Goal: Task Accomplishment & Management: Use online tool/utility

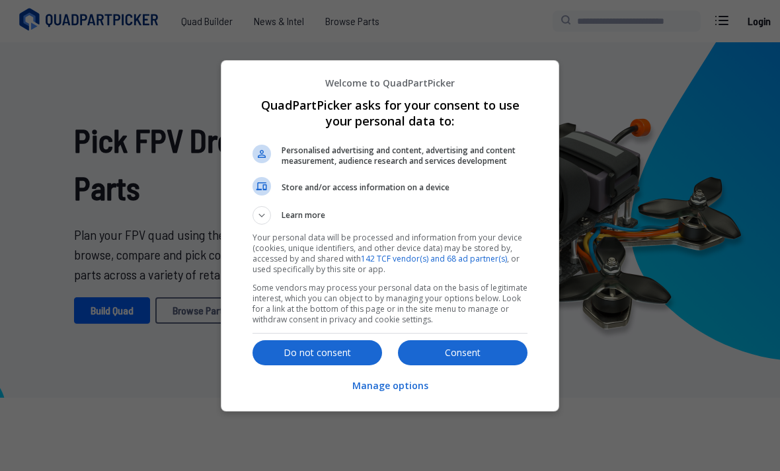
click at [432, 362] on button "Consent" at bounding box center [463, 352] width 130 height 25
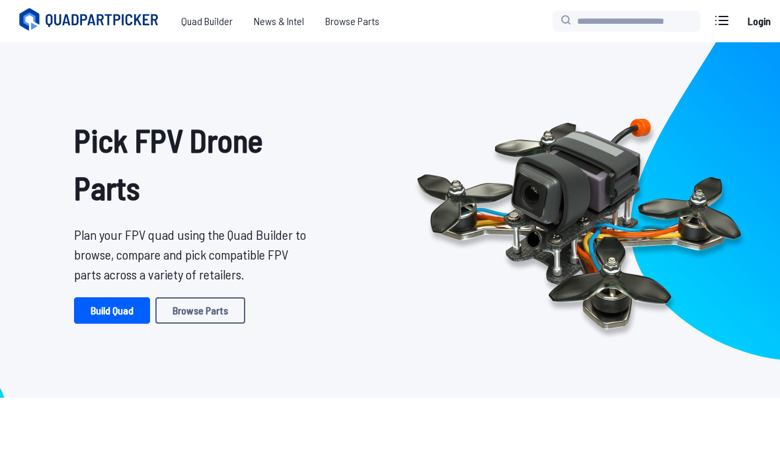
click at [223, 313] on link "Browse Parts" at bounding box center [200, 310] width 90 height 26
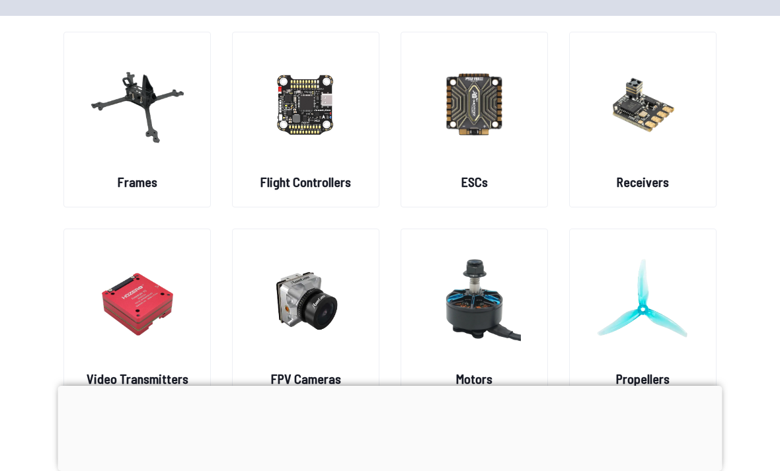
scroll to position [83, 0]
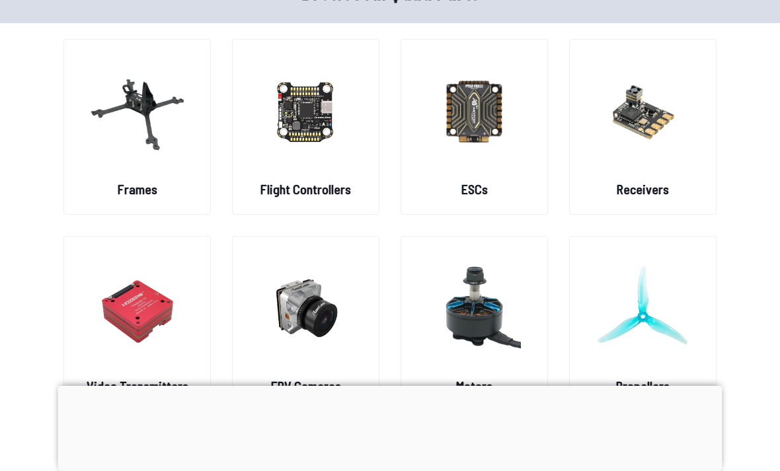
click at [335, 161] on img at bounding box center [305, 111] width 93 height 116
click at [289, 116] on img at bounding box center [305, 111] width 93 height 116
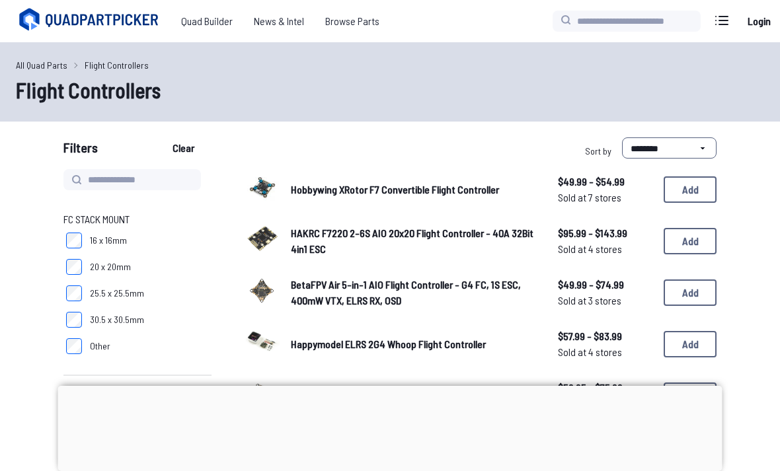
click at [388, 386] on div at bounding box center [390, 386] width 664 height 0
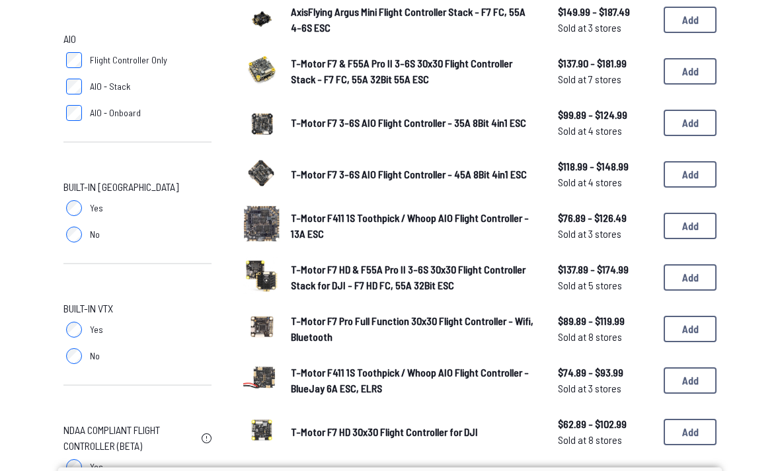
scroll to position [584, 0]
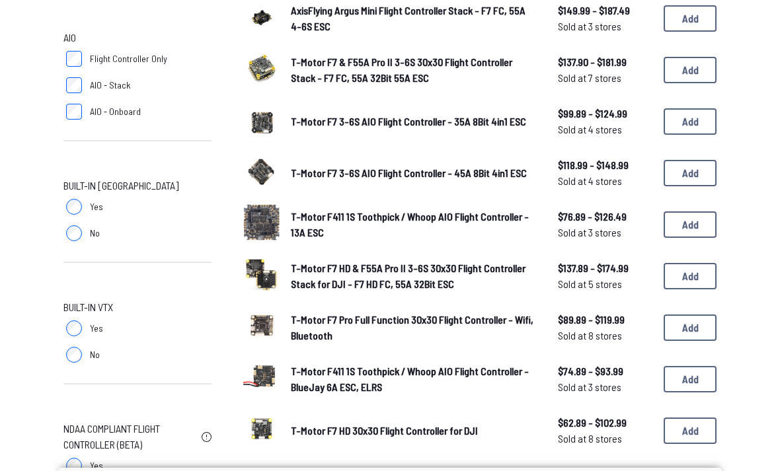
click at [92, 206] on span "Yes" at bounding box center [96, 206] width 13 height 13
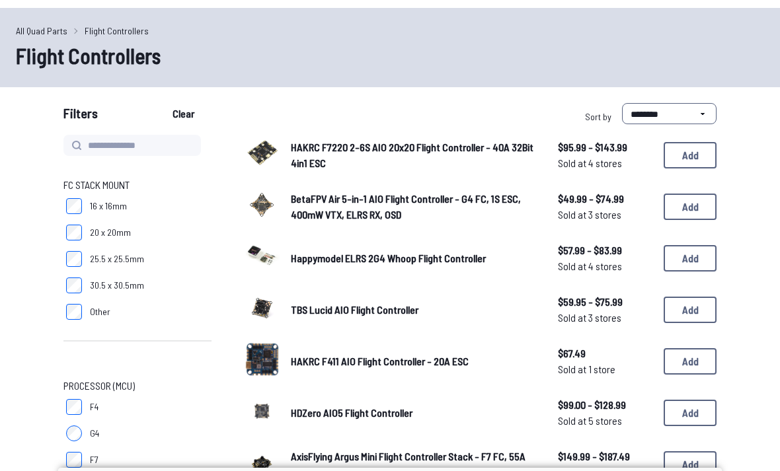
scroll to position [35, 0]
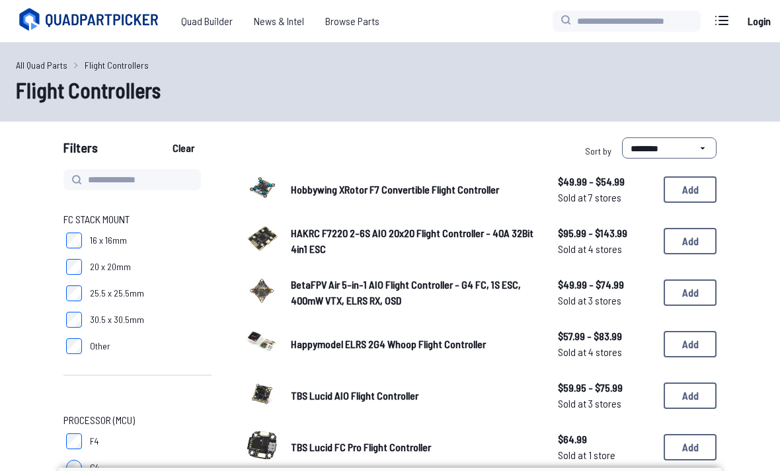
click at [105, 254] on label "20 x 20mm" at bounding box center [137, 267] width 148 height 26
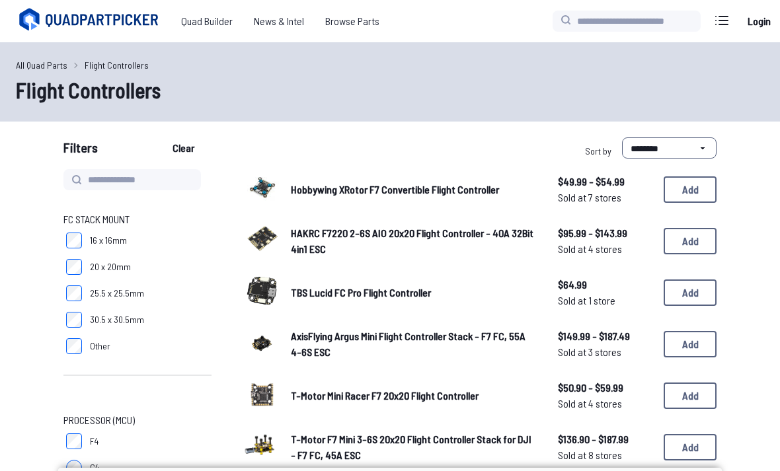
click at [142, 235] on label "16 x 16mm" at bounding box center [137, 240] width 148 height 26
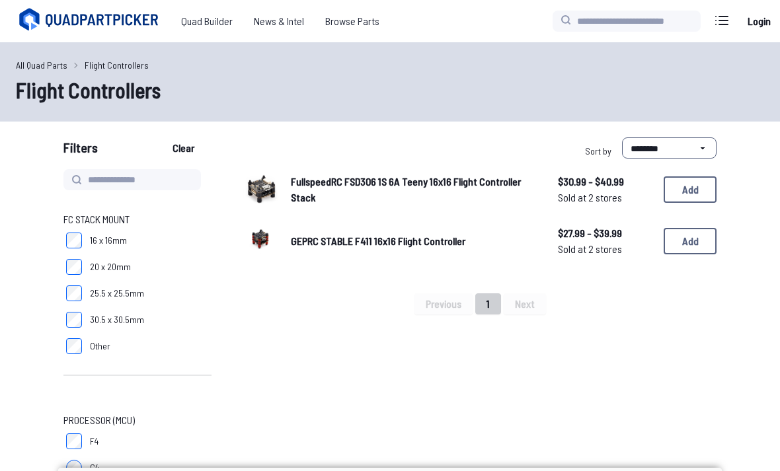
click at [476, 191] on link "FullspeedRC FSD306 1S 6A Teeny 16x16 Flight Controller Stack" at bounding box center [414, 190] width 246 height 32
click at [433, 183] on span "FullspeedRC FSD306 1S 6A Teeny 16x16 Flight Controller Stack" at bounding box center [406, 189] width 230 height 28
click at [708, 188] on button "Add" at bounding box center [690, 189] width 53 height 26
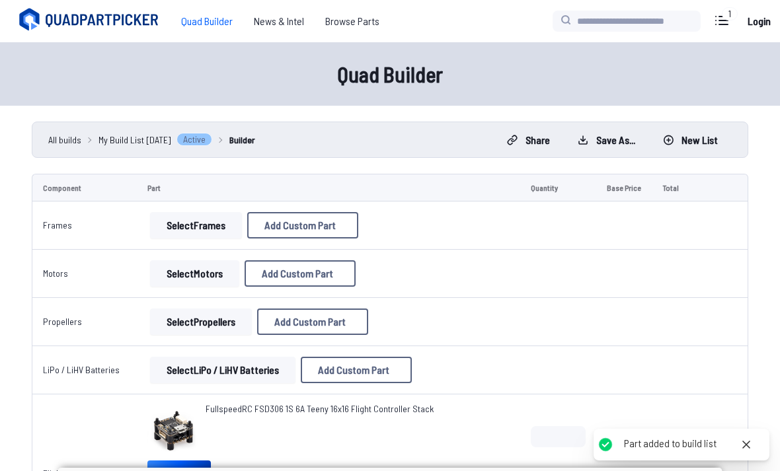
click at [200, 28] on span "Quad Builder" at bounding box center [207, 21] width 73 height 26
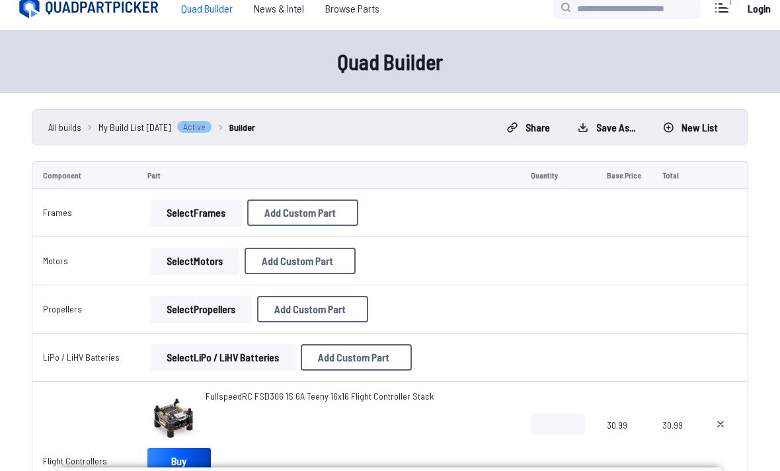
scroll to position [13, 0]
click at [223, 211] on button "Select Frames" at bounding box center [196, 213] width 92 height 26
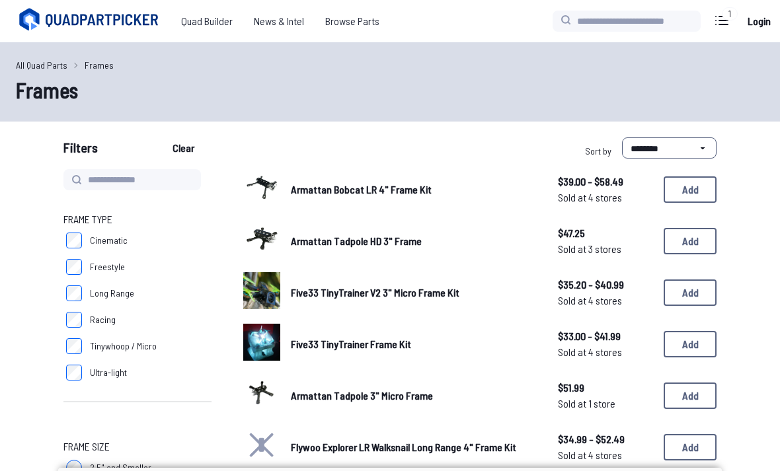
click at [91, 260] on label "Freestyle" at bounding box center [137, 267] width 148 height 26
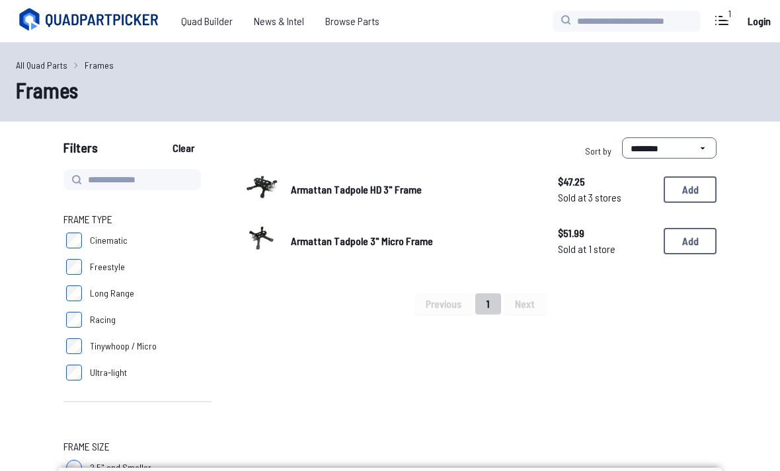
click at [216, 22] on span "Quad Builder" at bounding box center [207, 21] width 73 height 26
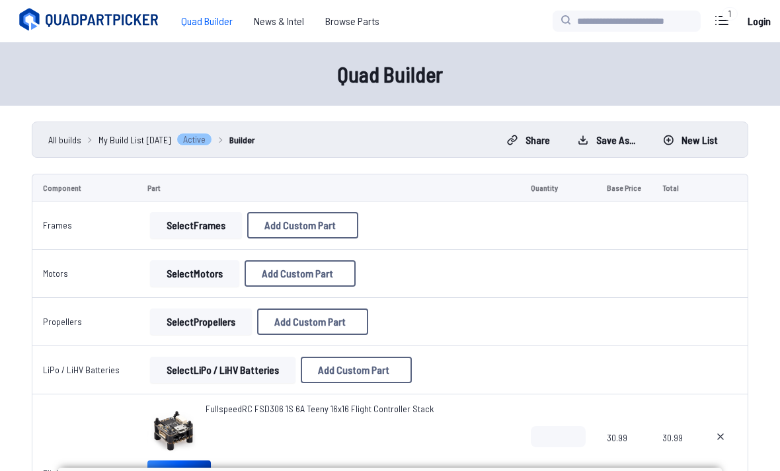
click at [206, 286] on button "Select Motors" at bounding box center [194, 273] width 89 height 26
click at [215, 278] on button "Select Motors" at bounding box center [194, 273] width 89 height 26
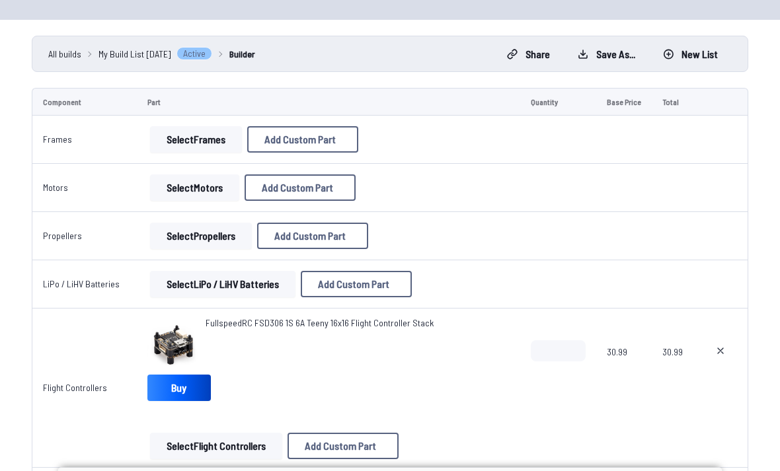
scroll to position [86, 0]
click at [214, 182] on button "Select Motors" at bounding box center [194, 187] width 89 height 26
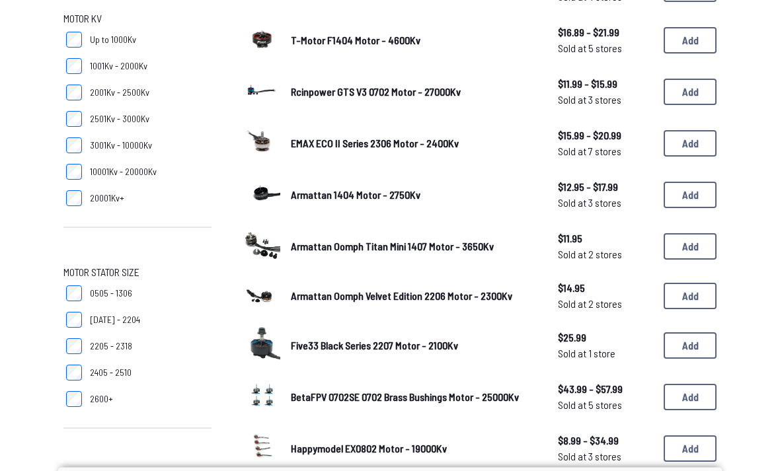
scroll to position [182, 0]
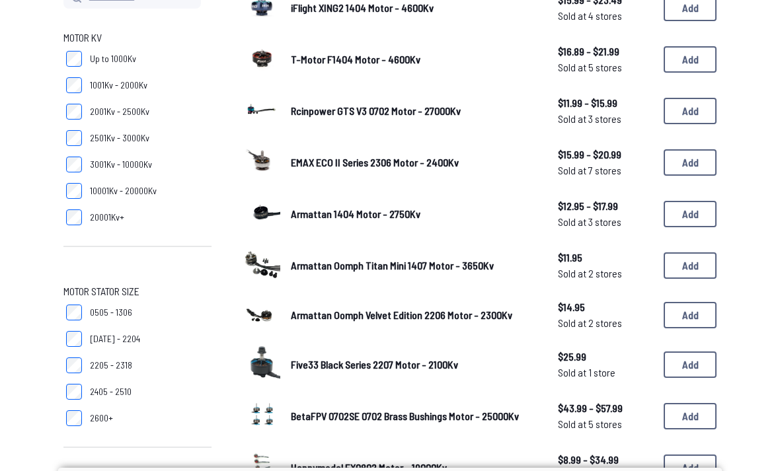
click at [155, 189] on span "10001Kv - 20000Kv" at bounding box center [123, 190] width 67 height 13
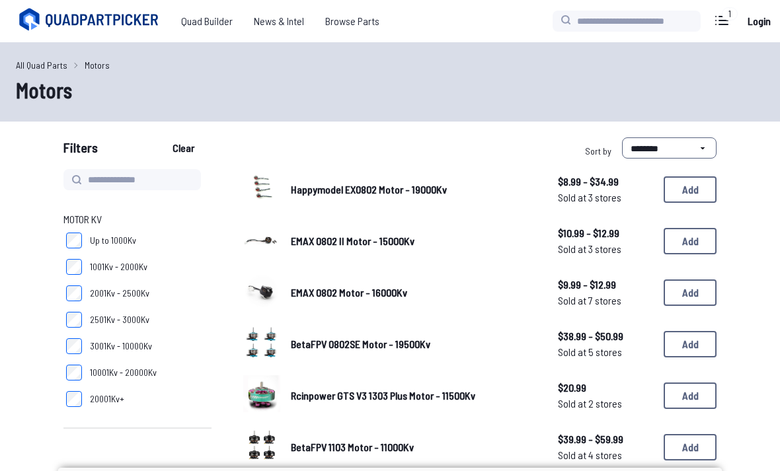
click at [423, 196] on span "Happymodel EX0802 Motor - 19000Kv" at bounding box center [369, 189] width 156 height 13
click at [595, 186] on span "$8.99 - $34.99" at bounding box center [605, 182] width 95 height 16
click at [337, 196] on span "Happymodel EX0802 Motor - 19000Kv" at bounding box center [369, 189] width 156 height 13
click at [680, 184] on button "Add" at bounding box center [690, 189] width 53 height 26
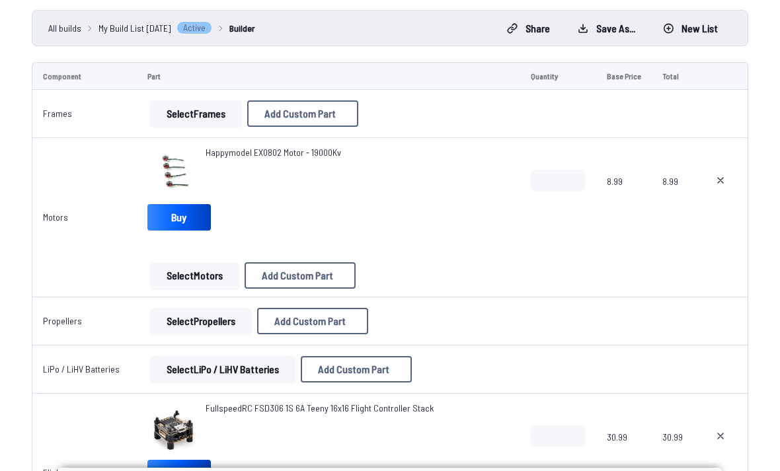
scroll to position [112, 0]
click at [289, 157] on link "Happymodel EX0802 Motor - 19000Kv" at bounding box center [273, 151] width 135 height 13
click at [293, 151] on span "Happymodel EX0802 Motor - 19000Kv" at bounding box center [273, 151] width 135 height 11
click at [564, 186] on input "*" at bounding box center [558, 179] width 55 height 21
type input "*"
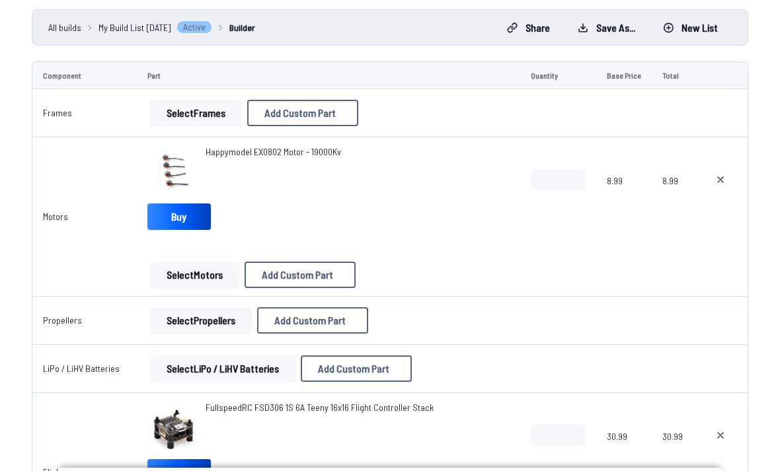
click at [670, 219] on span "8.99" at bounding box center [672, 200] width 20 height 63
click at [222, 318] on button "Select Propellers" at bounding box center [201, 320] width 102 height 26
click at [216, 317] on button "Select Propellers" at bounding box center [201, 320] width 102 height 26
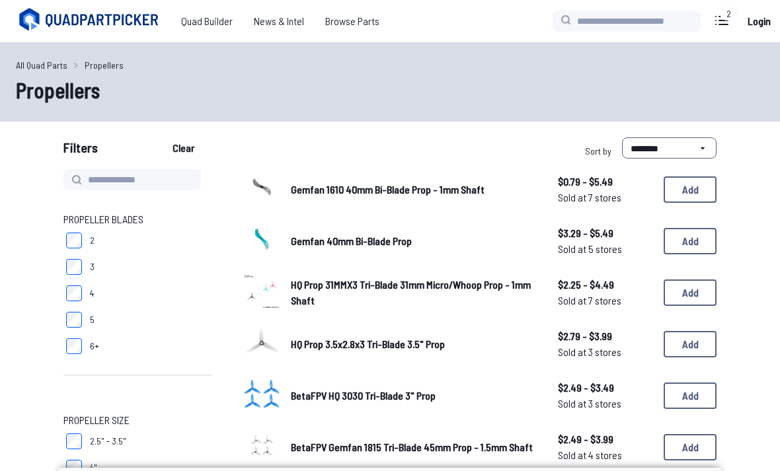
click at [736, 22] on label at bounding box center [722, 20] width 32 height 26
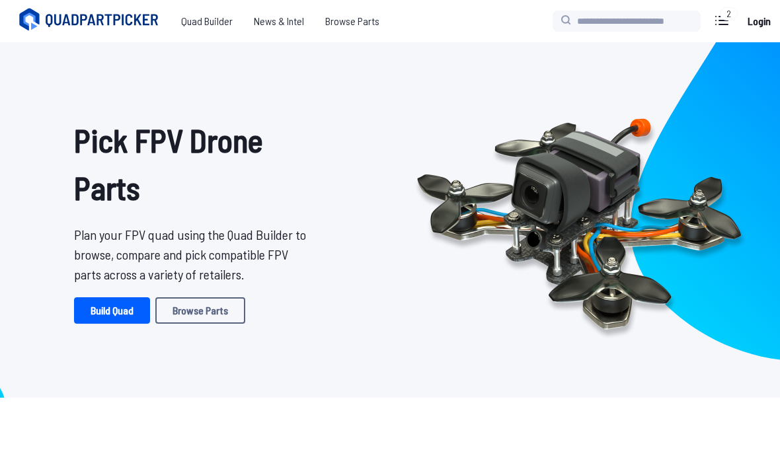
click at [131, 322] on link "Build Quad" at bounding box center [112, 310] width 76 height 26
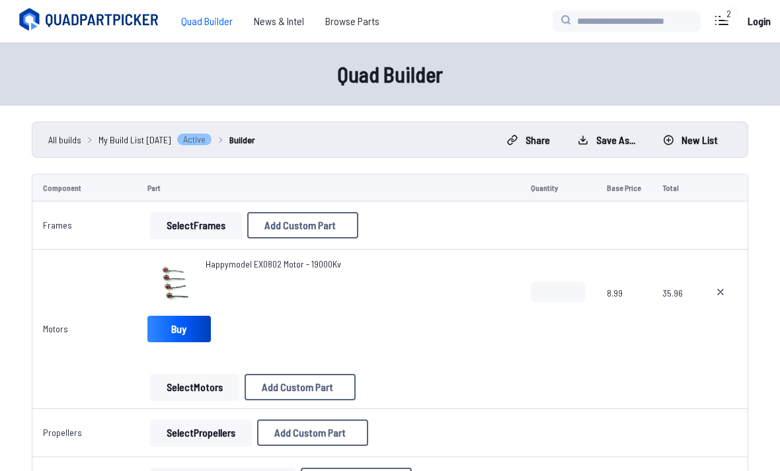
click at [219, 227] on button "Select Frames" at bounding box center [196, 225] width 92 height 26
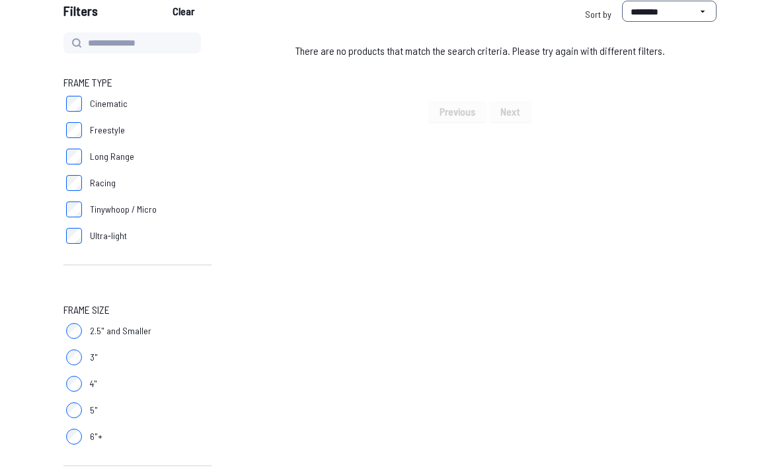
scroll to position [143, 0]
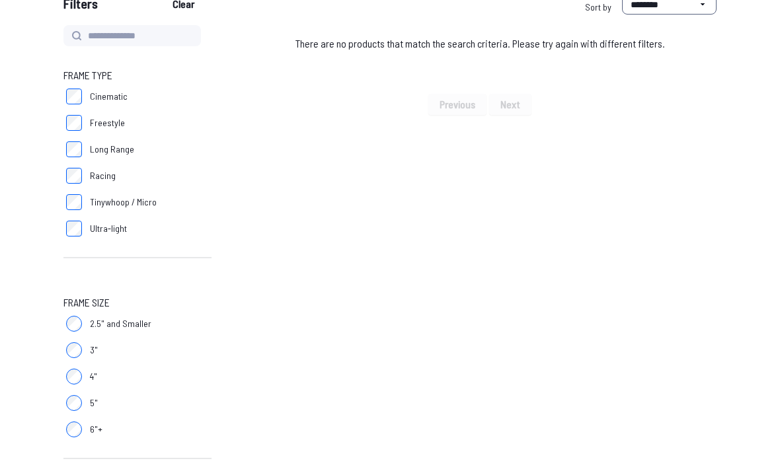
click at [113, 352] on label "3"" at bounding box center [137, 351] width 148 height 26
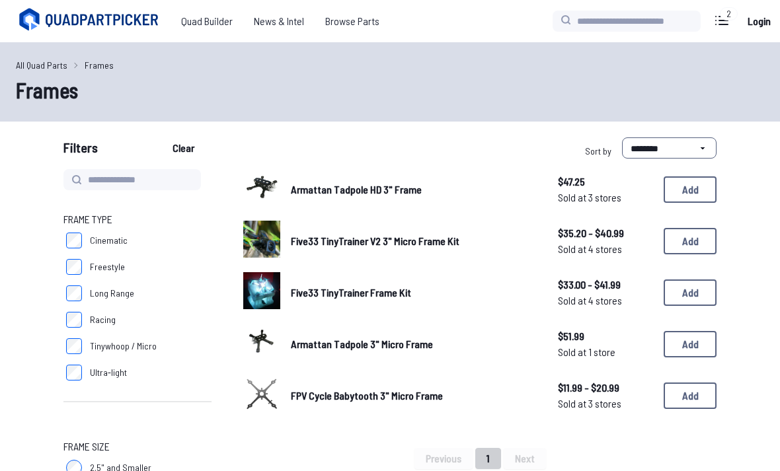
click at [507, 341] on link "Armattan Tadpole 3" Micro Frame" at bounding box center [414, 344] width 246 height 16
click at [360, 363] on div "Armattan Tadpole HD 3" Frame $47.25 Sold at 3 stores $47.25 Sold at 3 stores Ad…" at bounding box center [479, 292] width 473 height 247
click at [375, 338] on span "Armattan Tadpole 3" Micro Frame" at bounding box center [362, 344] width 142 height 13
click at [324, 340] on span "Armattan Tadpole 3" Micro Frame" at bounding box center [362, 344] width 142 height 13
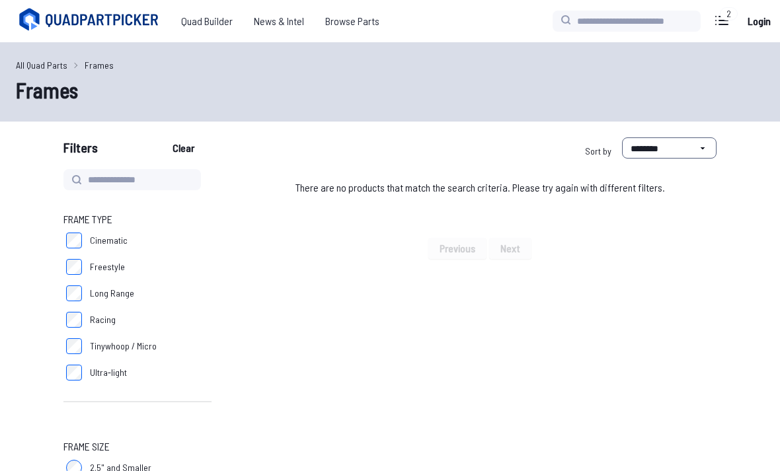
click at [213, 23] on span "Quad Builder" at bounding box center [207, 21] width 73 height 26
